Goal: Complete application form

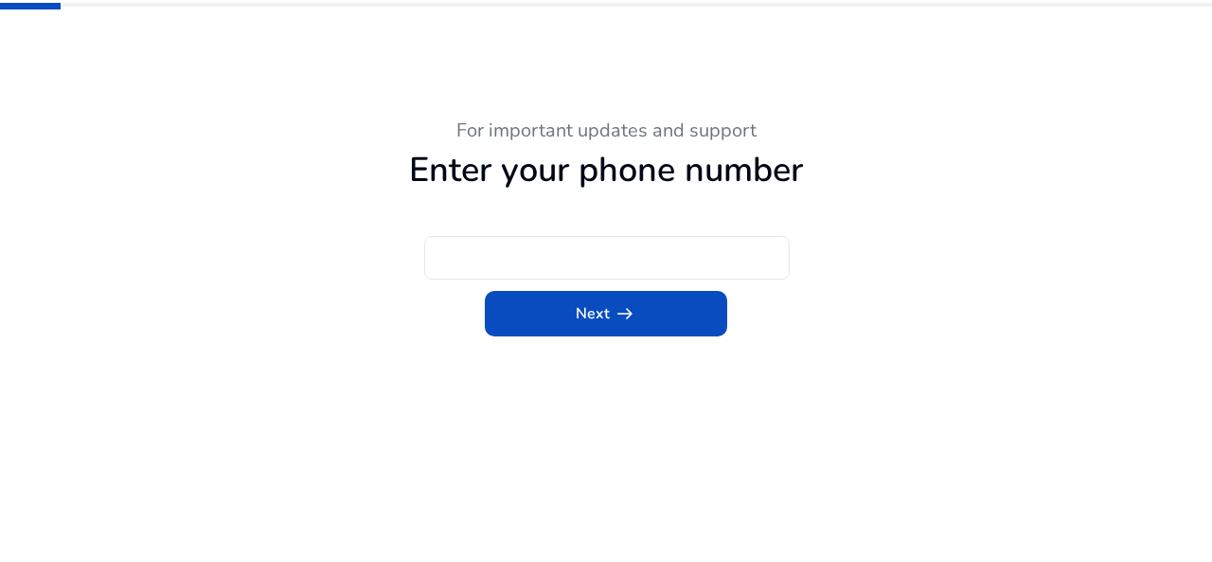
type input "***"
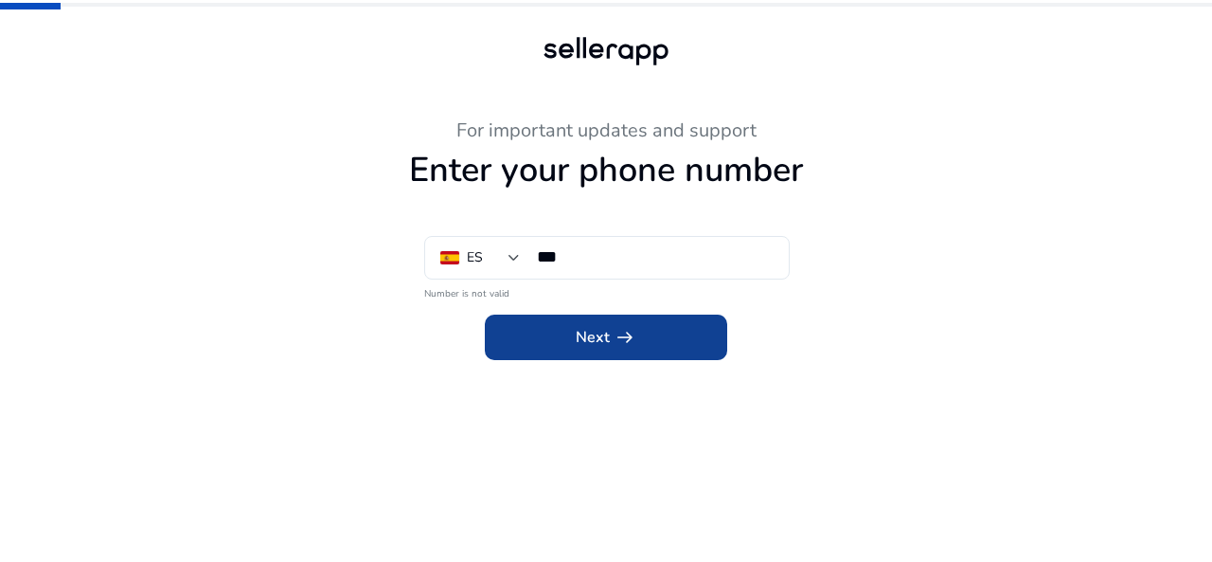
click at [552, 331] on span at bounding box center [606, 336] width 242 height 45
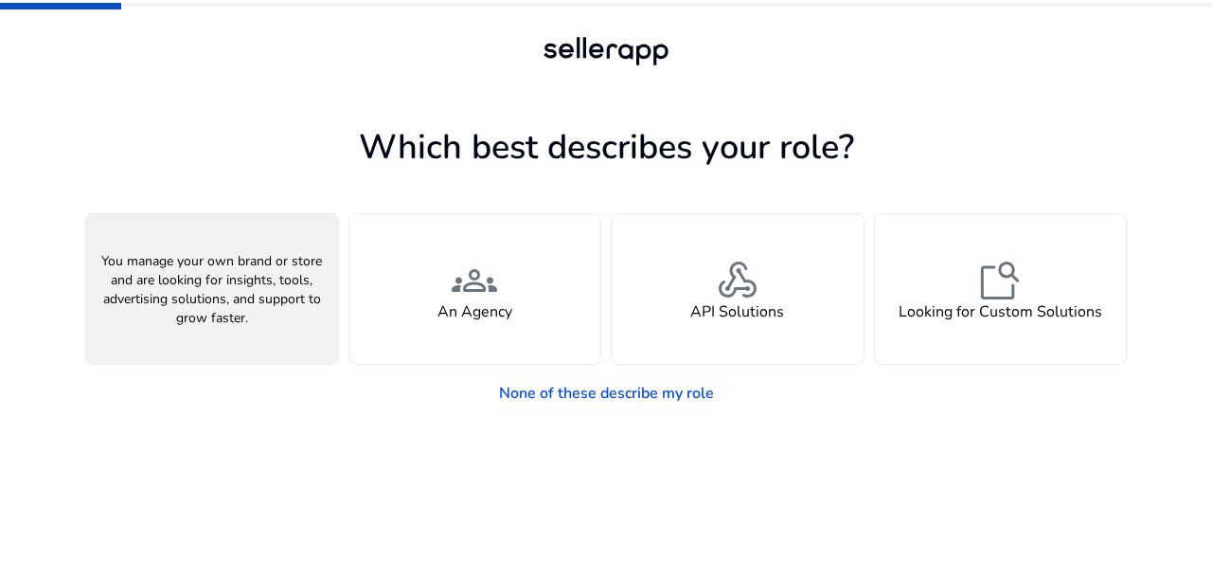
click at [295, 321] on div "person A Seller" at bounding box center [212, 289] width 252 height 150
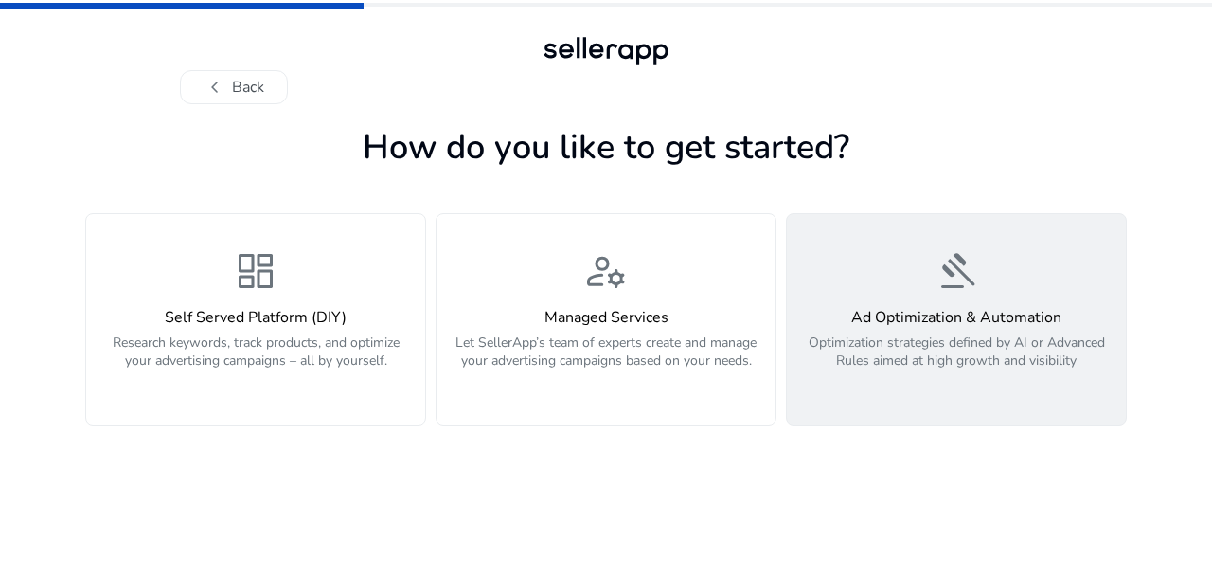
click at [877, 319] on h4 "Ad Optimization & Automation" at bounding box center [956, 318] width 316 height 18
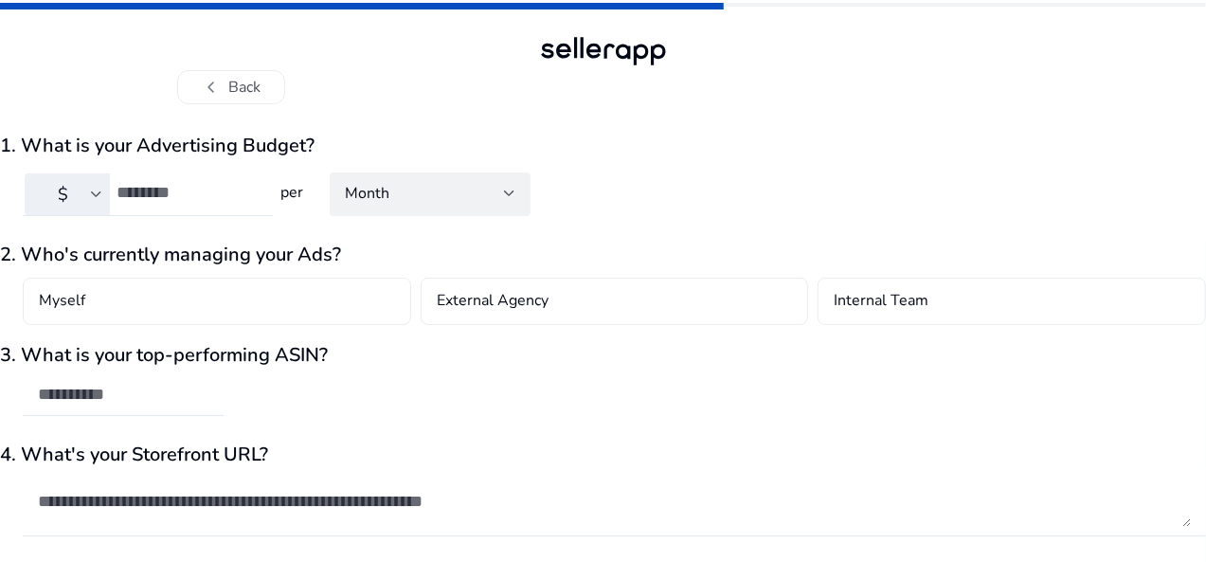
click at [1203, 99] on div "chevron_left Back" at bounding box center [603, 52] width 1206 height 104
drag, startPoint x: 635, startPoint y: 1, endPoint x: 781, endPoint y: 13, distance: 146.4
click at [780, 13] on div "chevron_left Back" at bounding box center [603, 52] width 1206 height 104
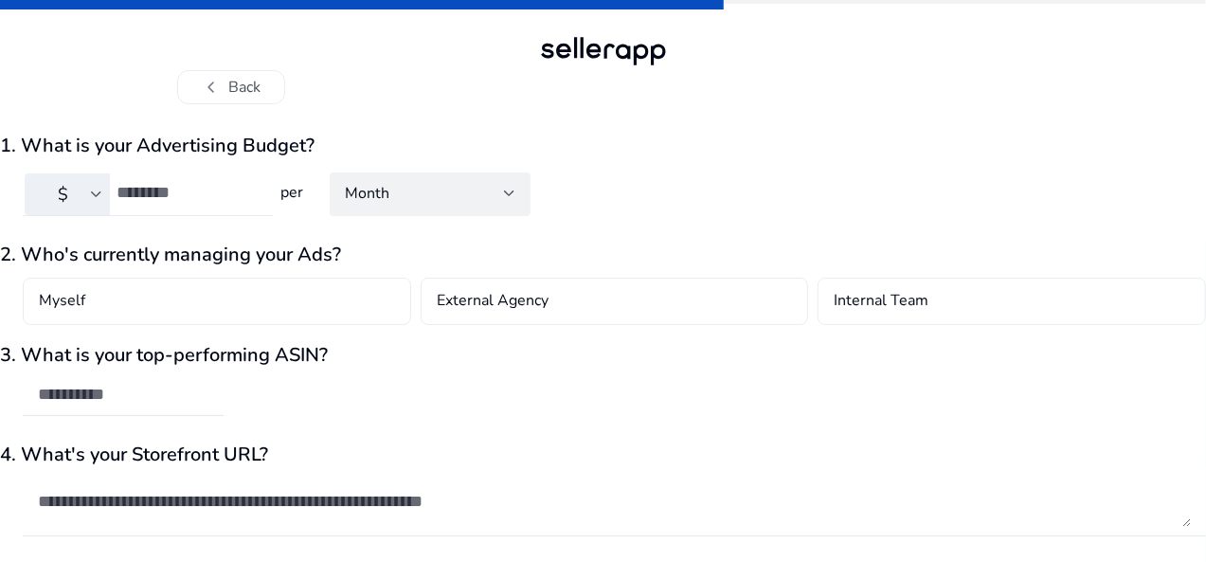
click at [102, 198] on div at bounding box center [96, 194] width 11 height 23
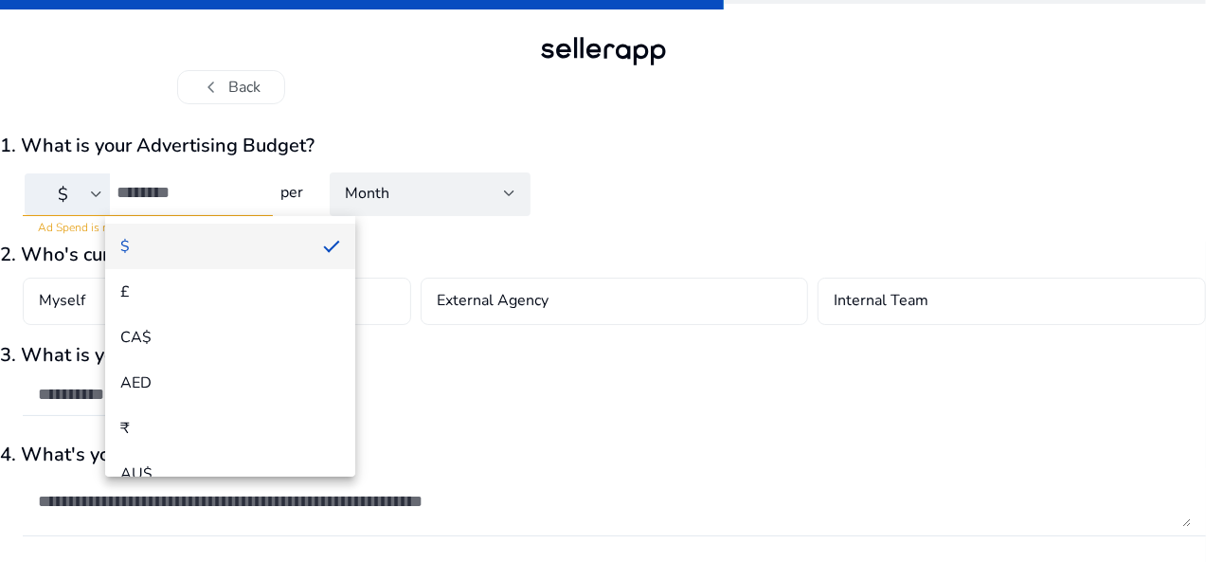
click at [177, 198] on div at bounding box center [603, 281] width 1206 height 562
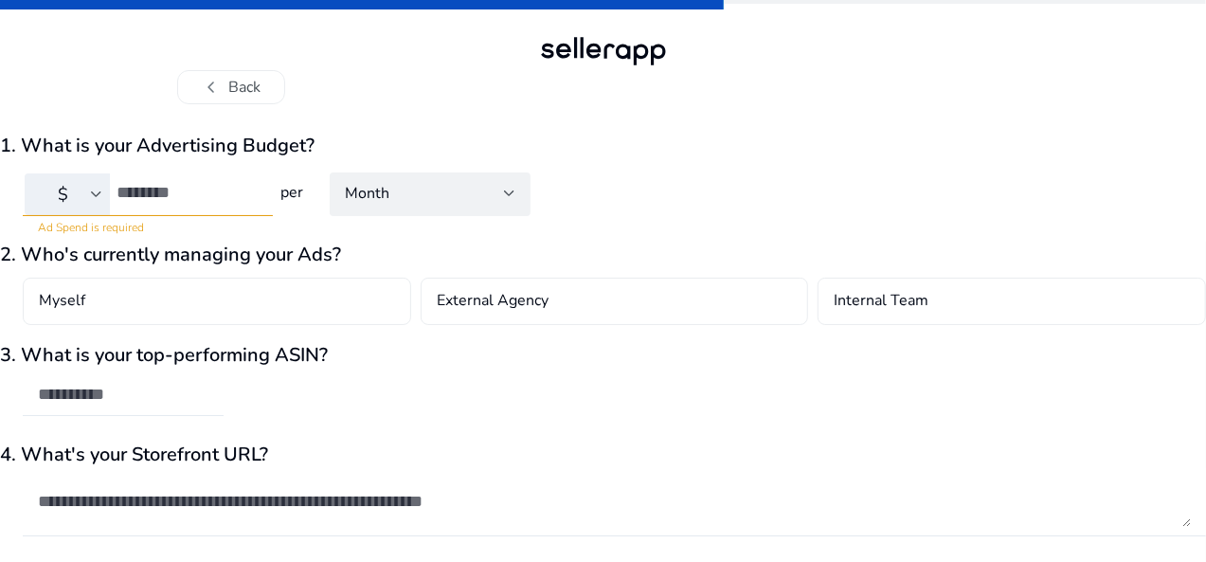
click at [208, 384] on input "text" at bounding box center [123, 394] width 170 height 21
click at [343, 509] on textarea at bounding box center [614, 500] width 1153 height 51
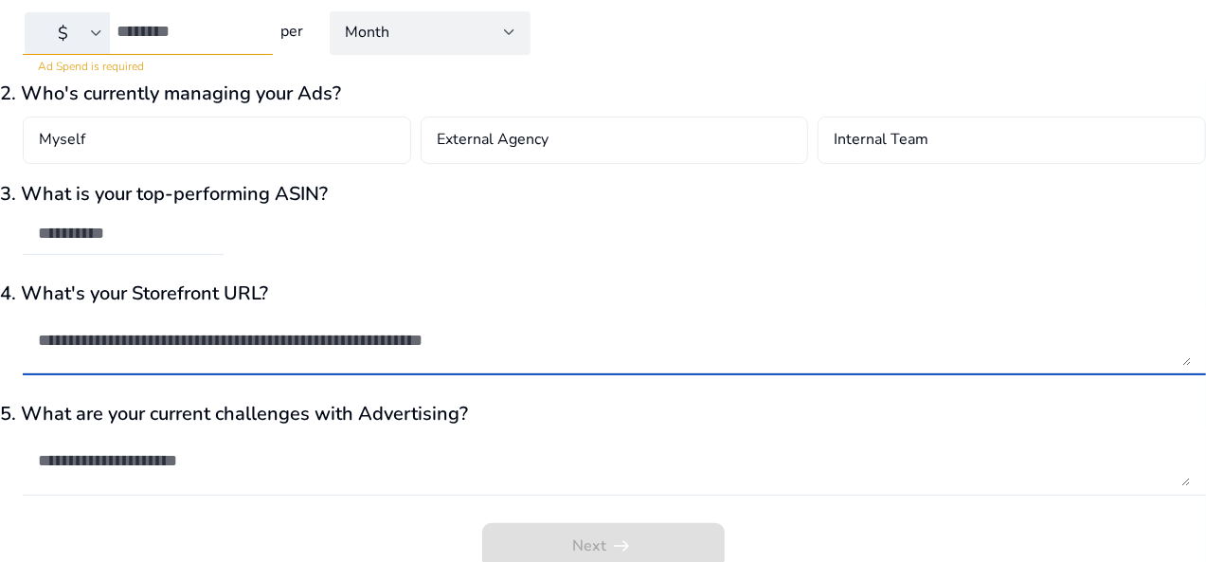
scroll to position [179, 0]
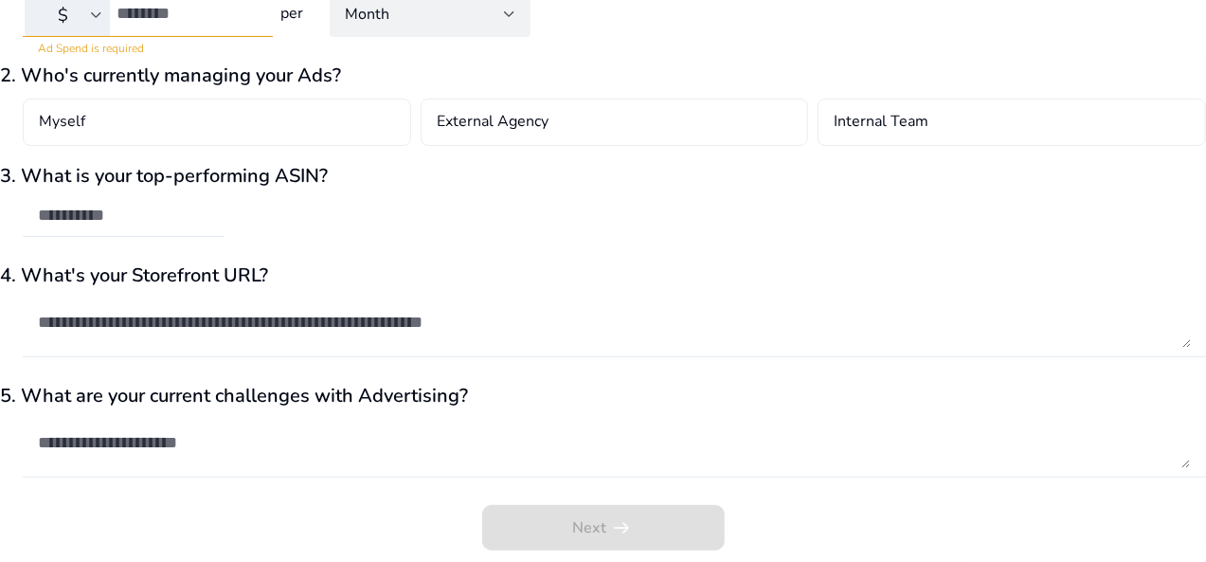
click at [472, 472] on div at bounding box center [614, 442] width 1153 height 70
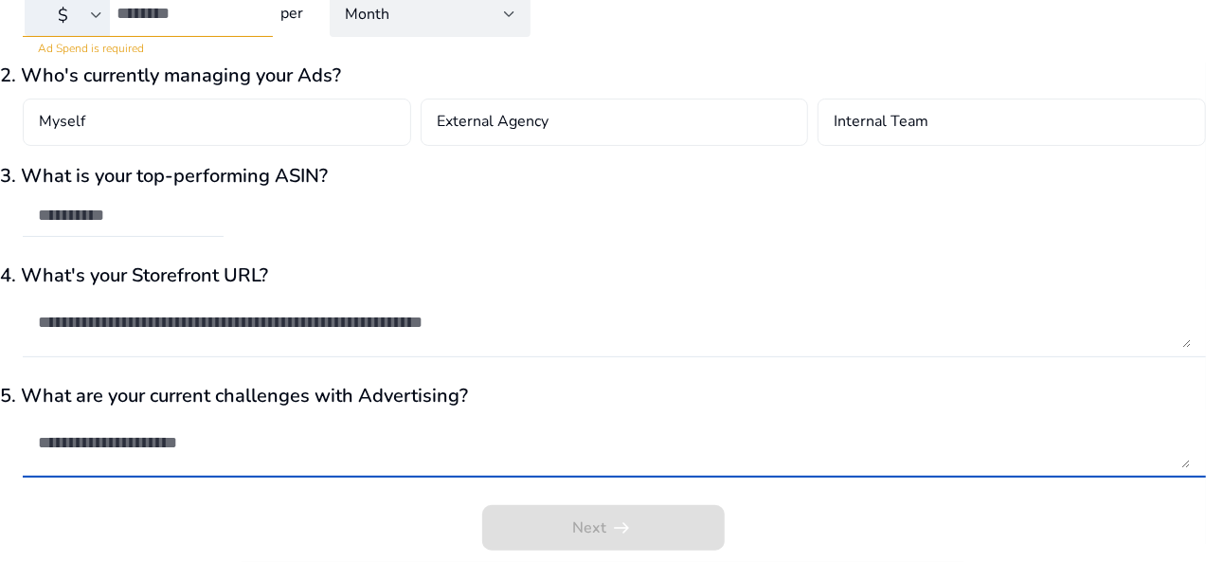
click at [449, 450] on textarea at bounding box center [614, 442] width 1153 height 51
